Goal: Find specific page/section

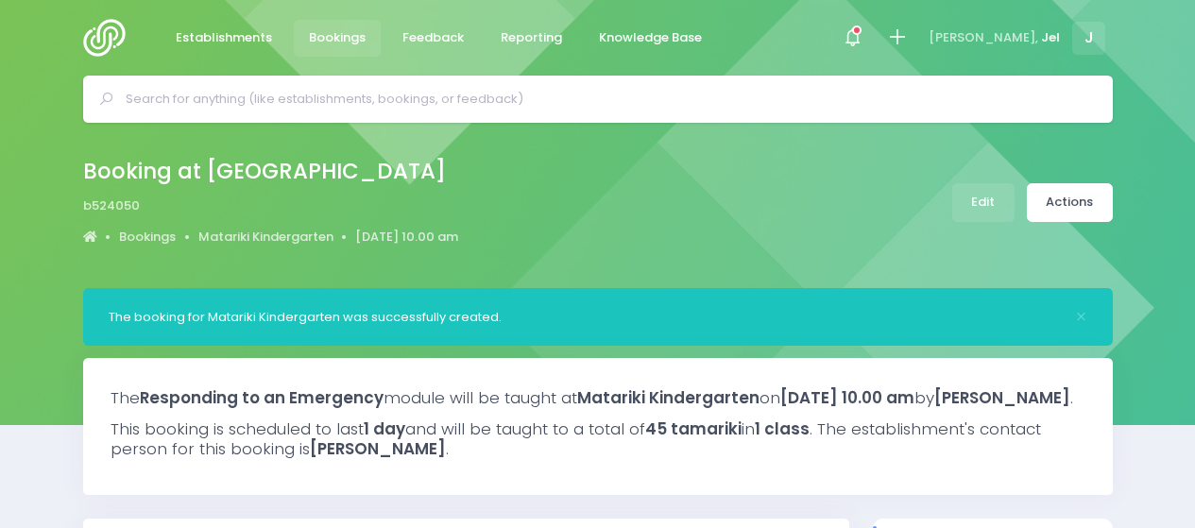
select select "5"
drag, startPoint x: 0, startPoint y: 0, endPoint x: 468, endPoint y: 96, distance: 477.6
click at [468, 96] on input "text" at bounding box center [606, 99] width 961 height 28
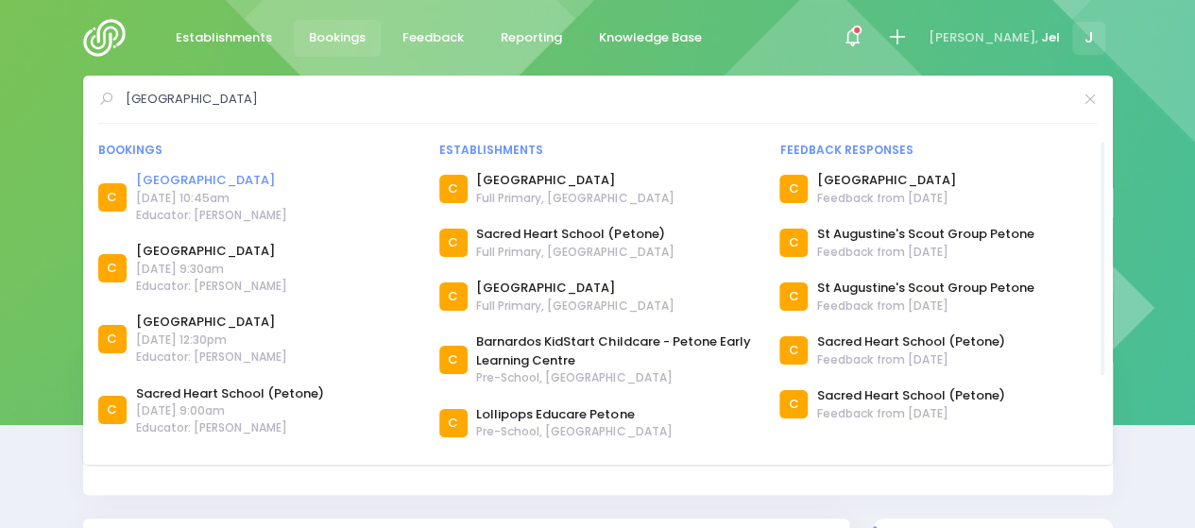
type input "petone central school"
click at [202, 177] on link "Petone Central School" at bounding box center [211, 180] width 151 height 19
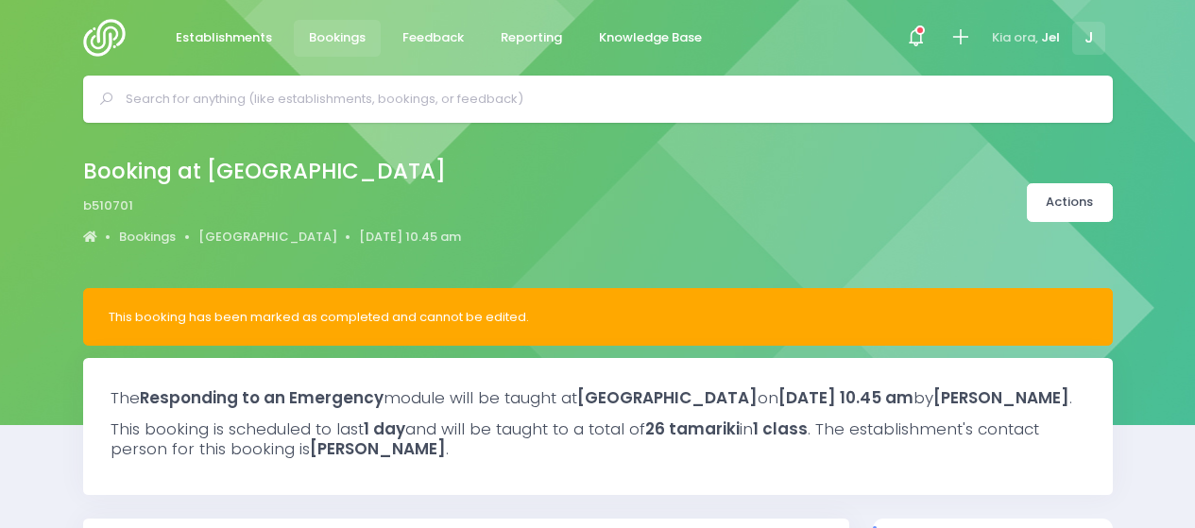
select select "5"
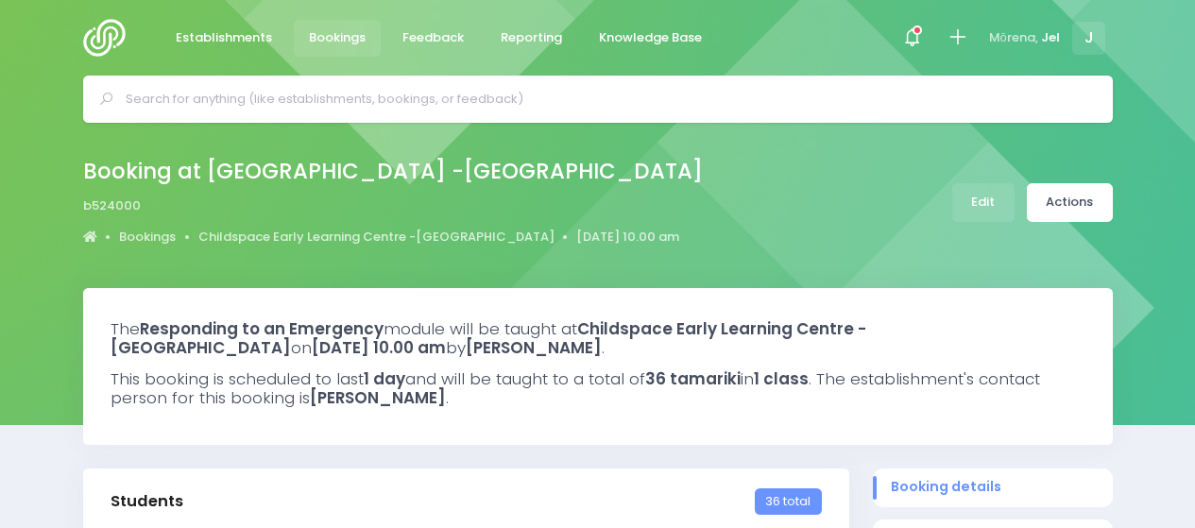
select select "5"
